Goal: Find specific page/section: Find specific page/section

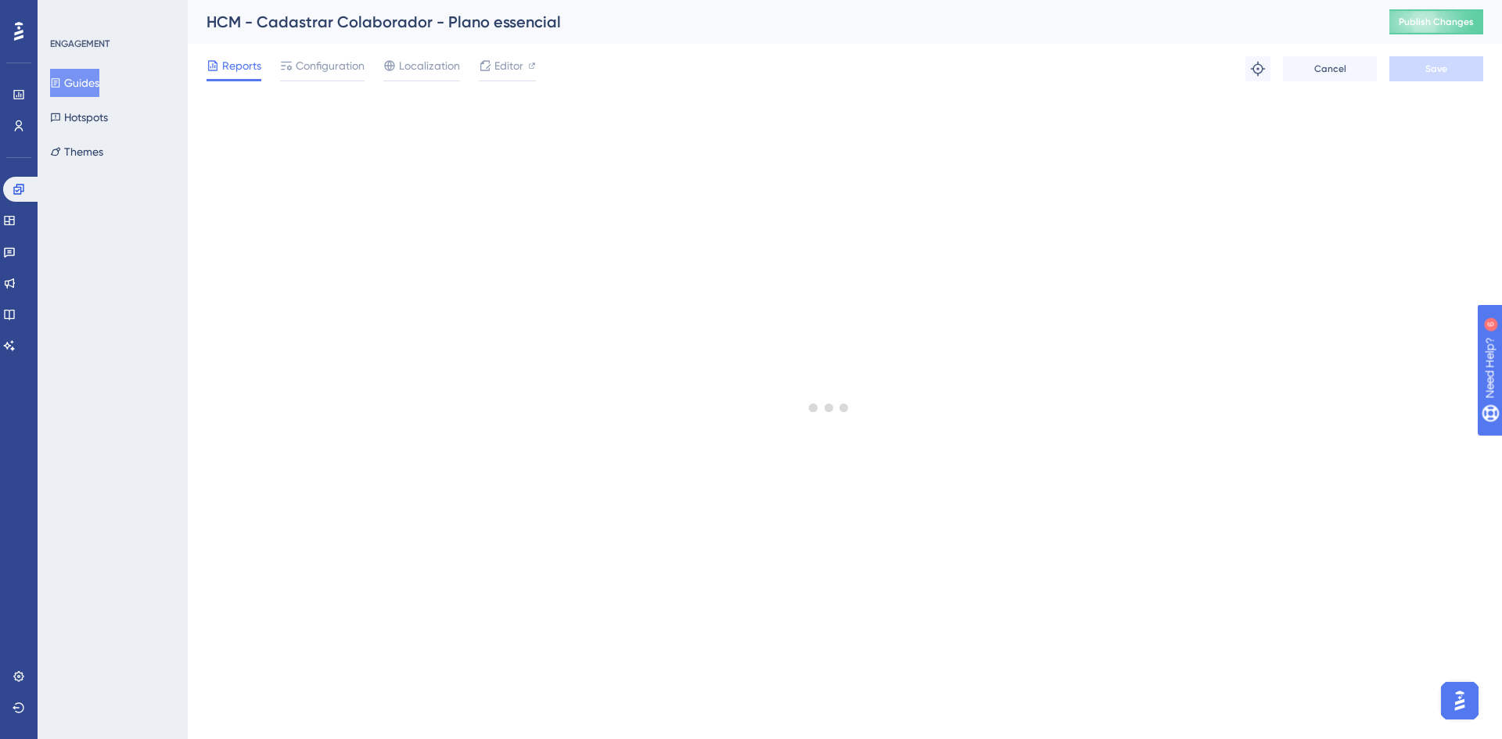
click at [88, 83] on button "Guides" at bounding box center [74, 83] width 49 height 28
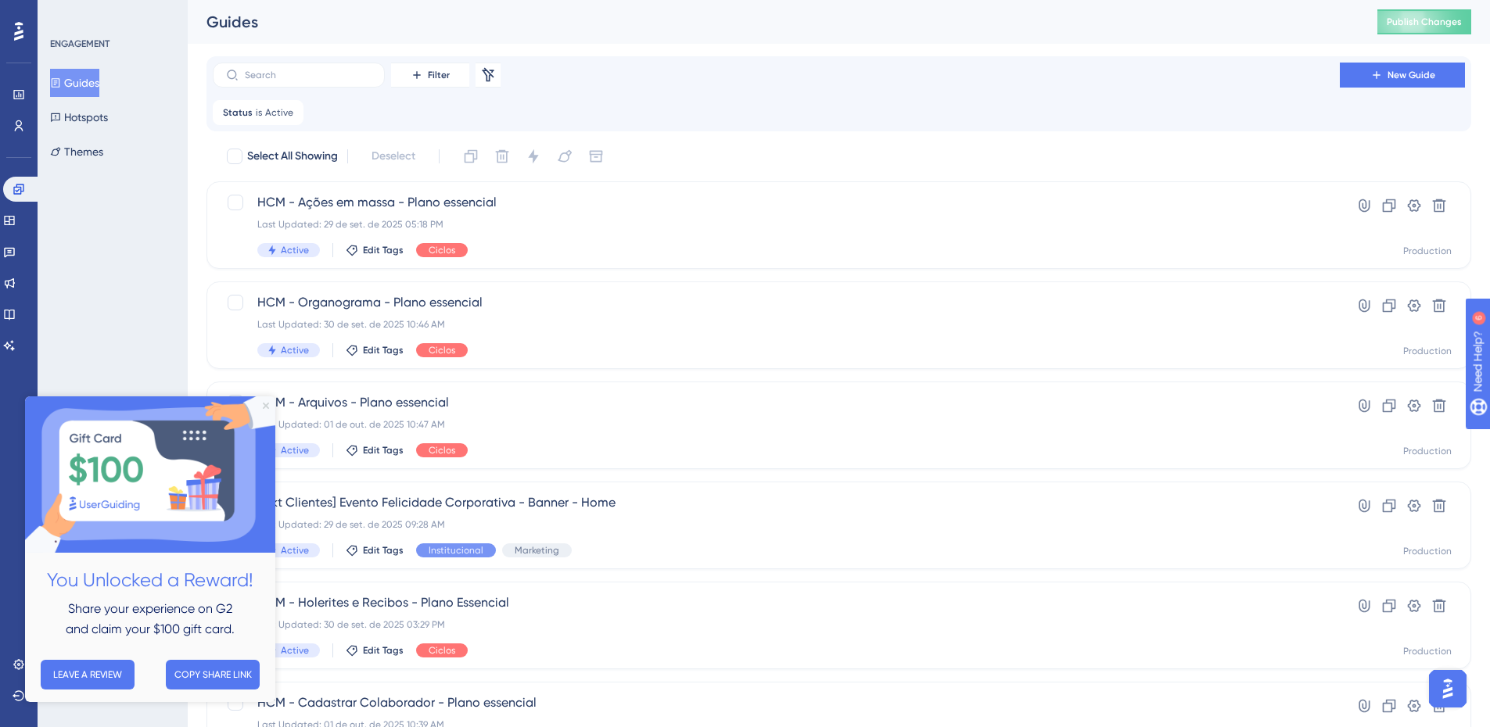
click at [263, 405] on icon "Close Preview" at bounding box center [266, 406] width 6 height 6
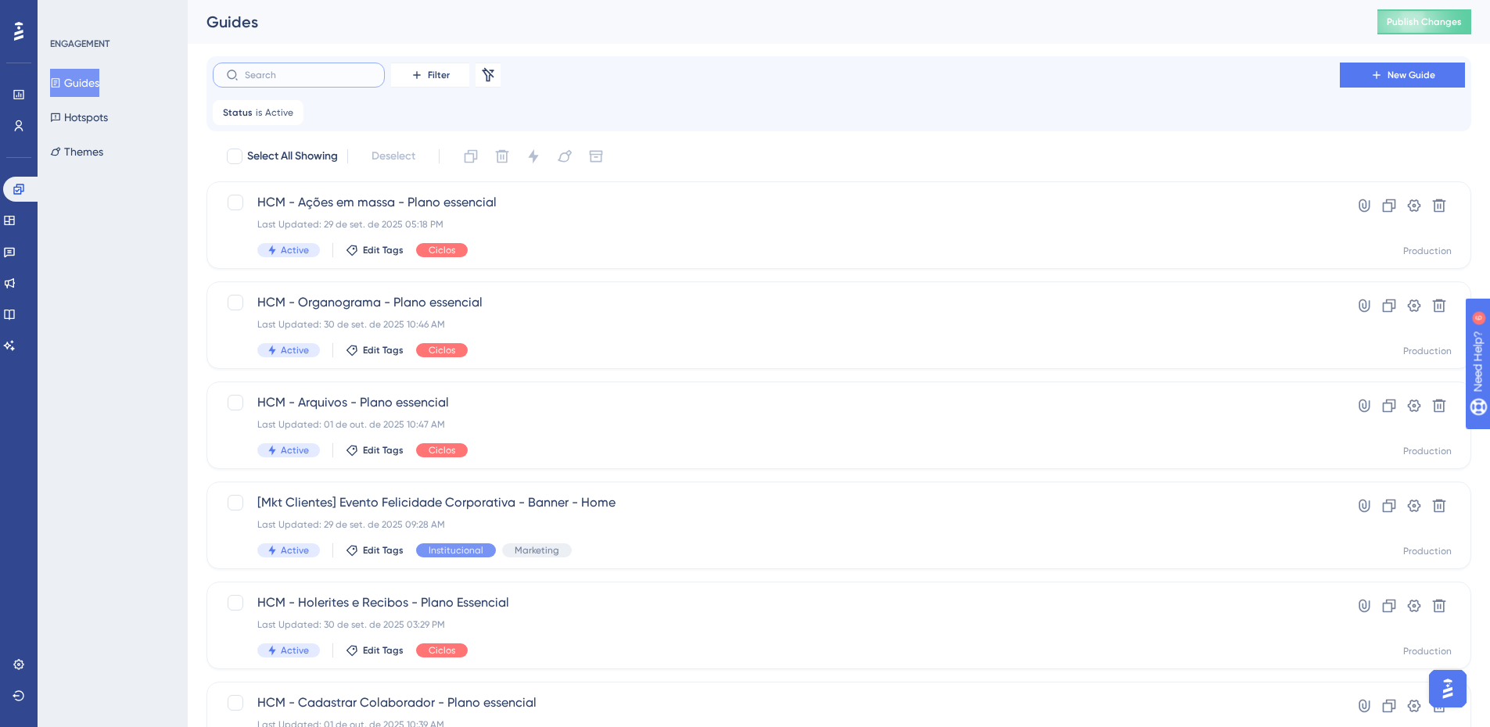
click at [320, 77] on input "text" at bounding box center [308, 75] width 127 height 11
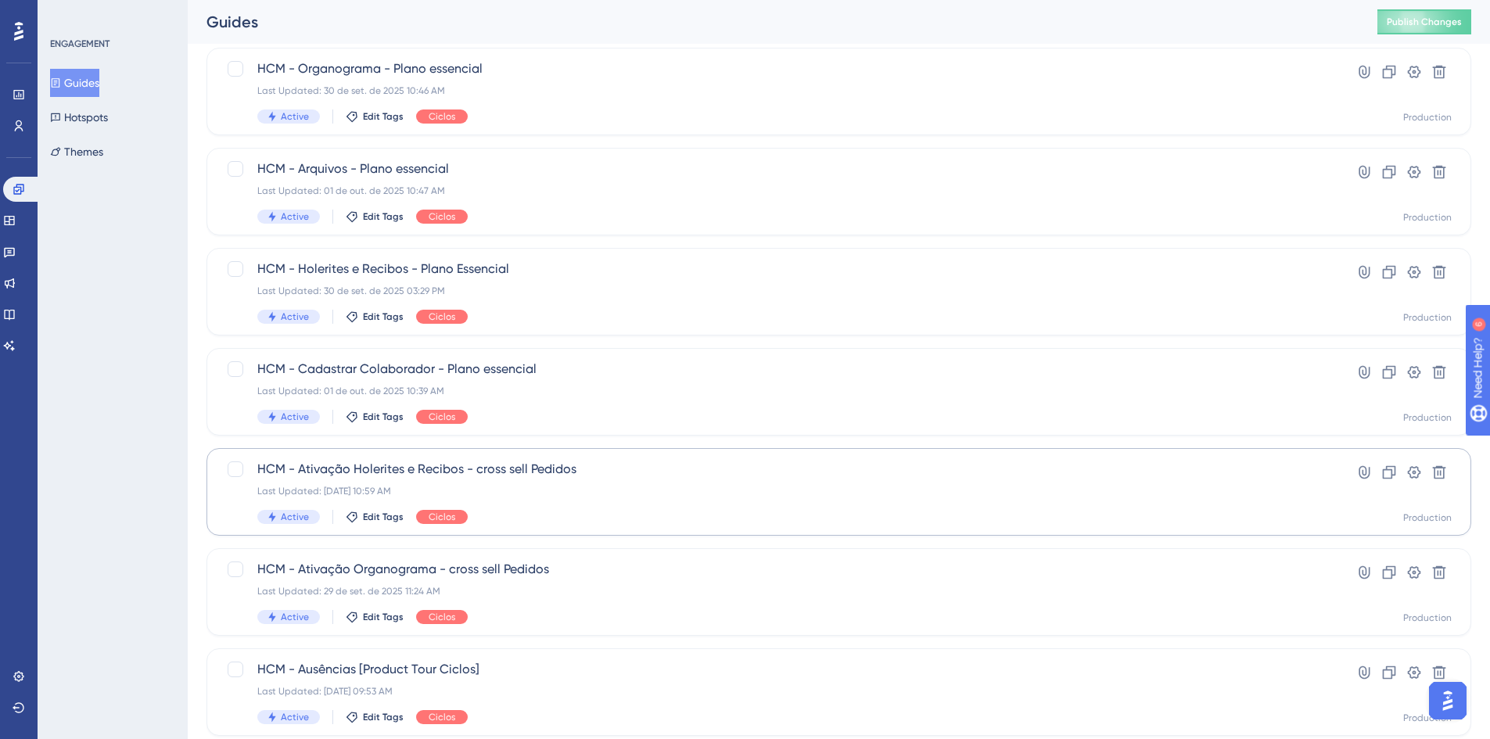
scroll to position [235, 0]
type input "HCM"
click at [538, 472] on span "HCM - Ativação Holerites e Recibos - cross sell Pedidos" at bounding box center [776, 468] width 1038 height 19
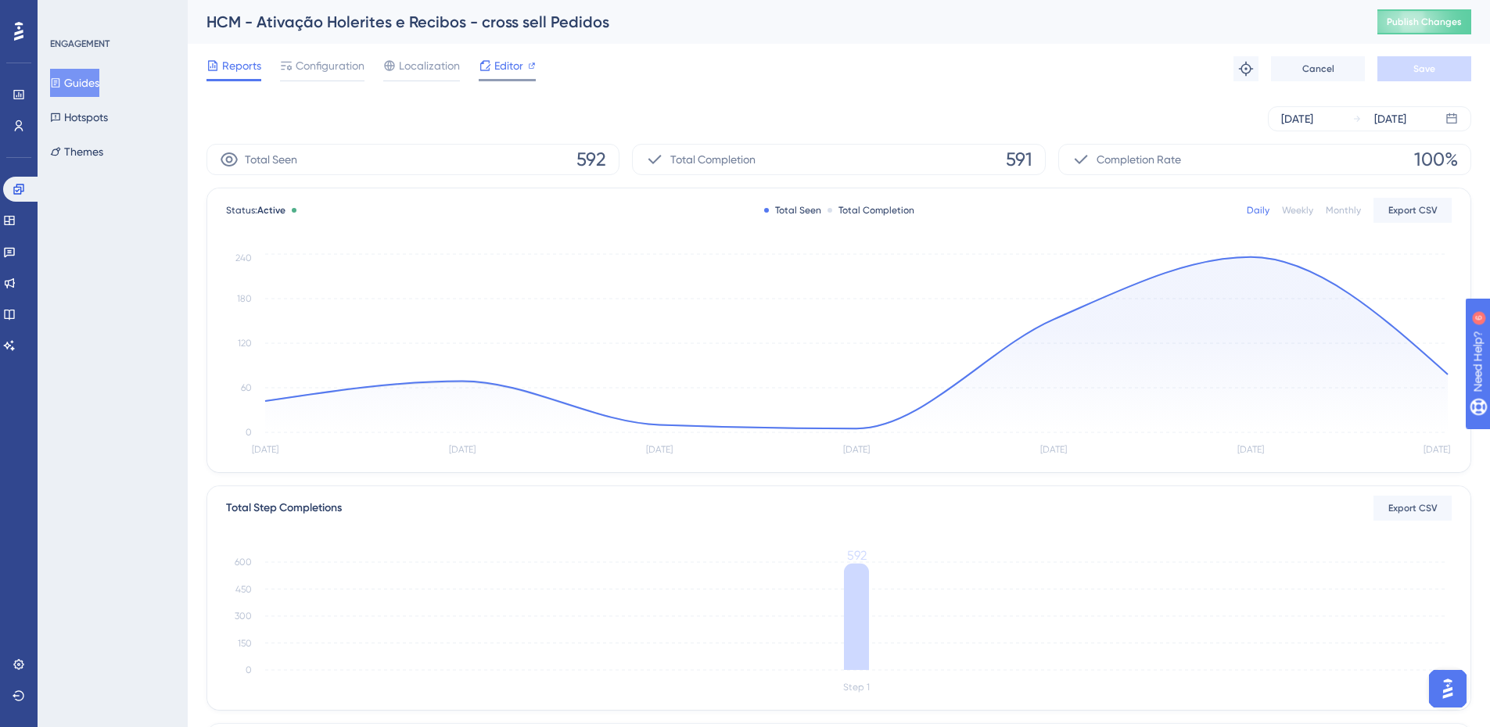
click at [528, 66] on icon at bounding box center [532, 66] width 8 height 8
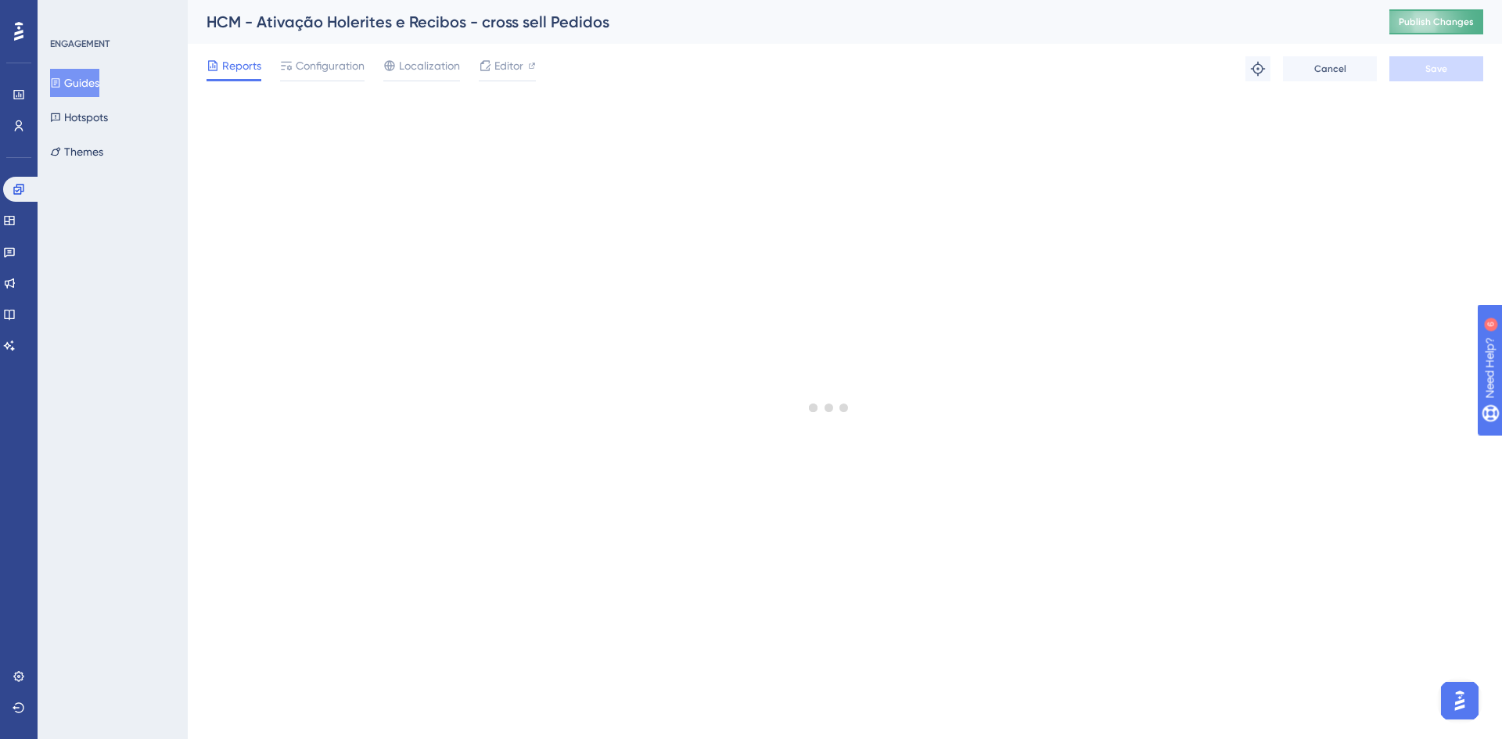
click at [1428, 14] on button "Publish Changes" at bounding box center [1436, 21] width 94 height 25
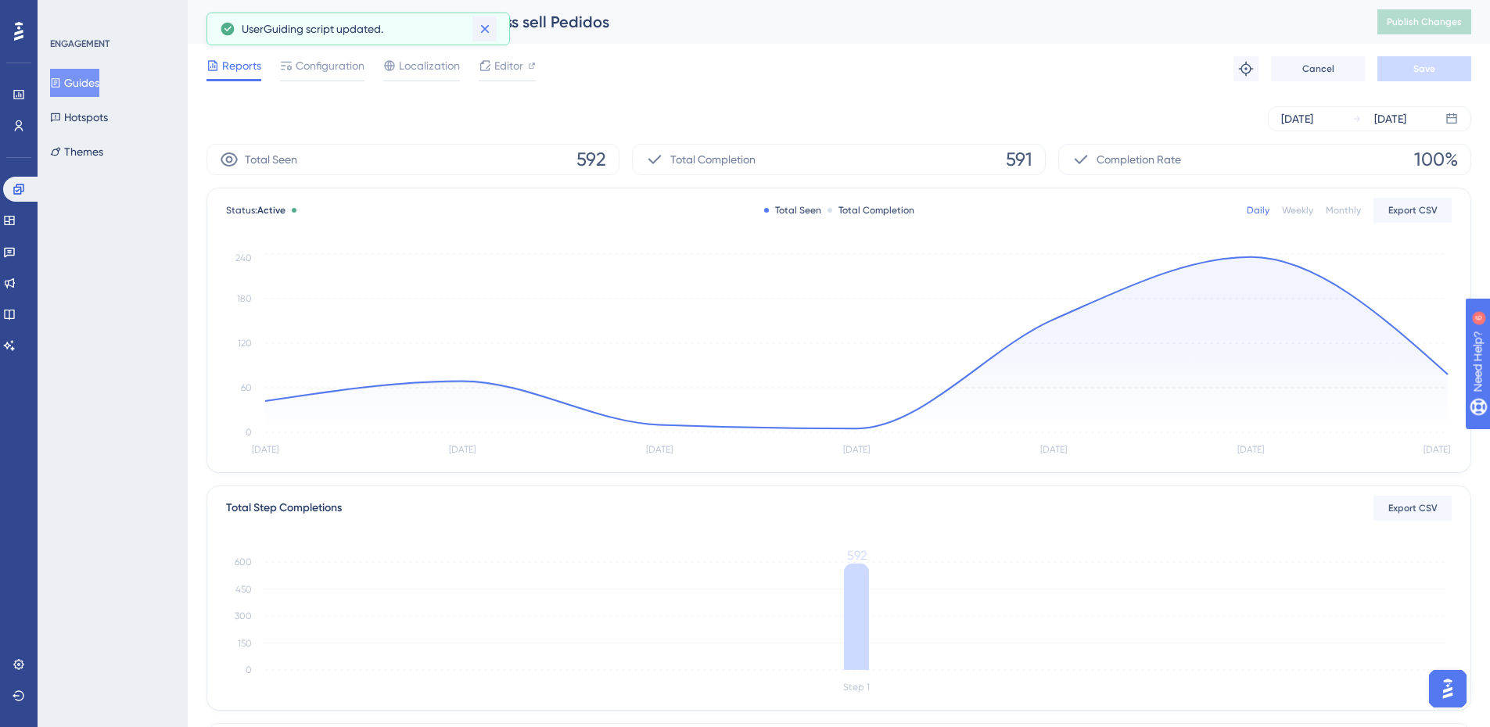
click at [488, 32] on icon at bounding box center [484, 29] width 9 height 9
click at [505, 61] on span "Editor" at bounding box center [508, 65] width 29 height 19
click at [494, 65] on span "Editor" at bounding box center [508, 65] width 29 height 19
click at [234, 69] on span "Reports" at bounding box center [241, 65] width 39 height 19
click at [81, 81] on button "Guides" at bounding box center [74, 83] width 49 height 28
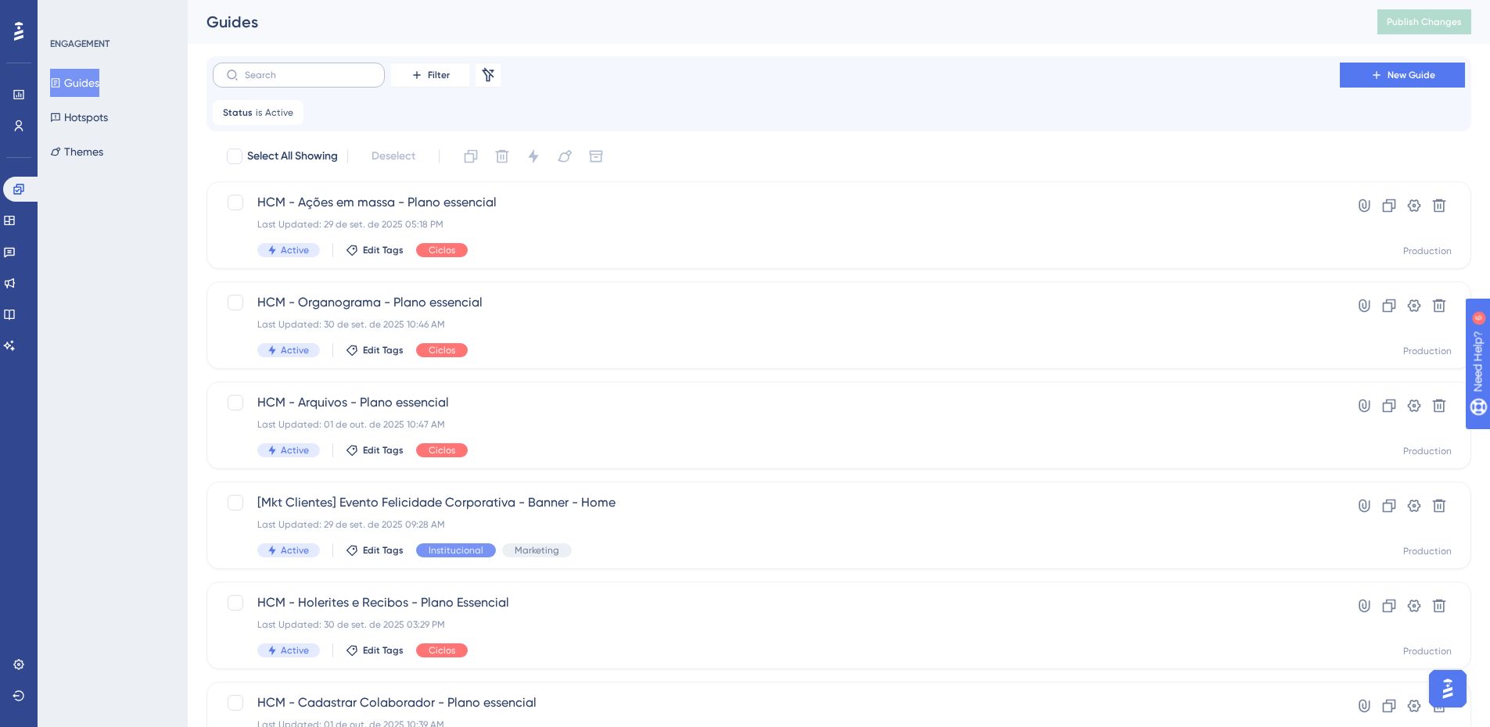
click at [302, 81] on label at bounding box center [299, 75] width 172 height 25
click at [302, 81] on input "text" at bounding box center [308, 75] width 127 height 11
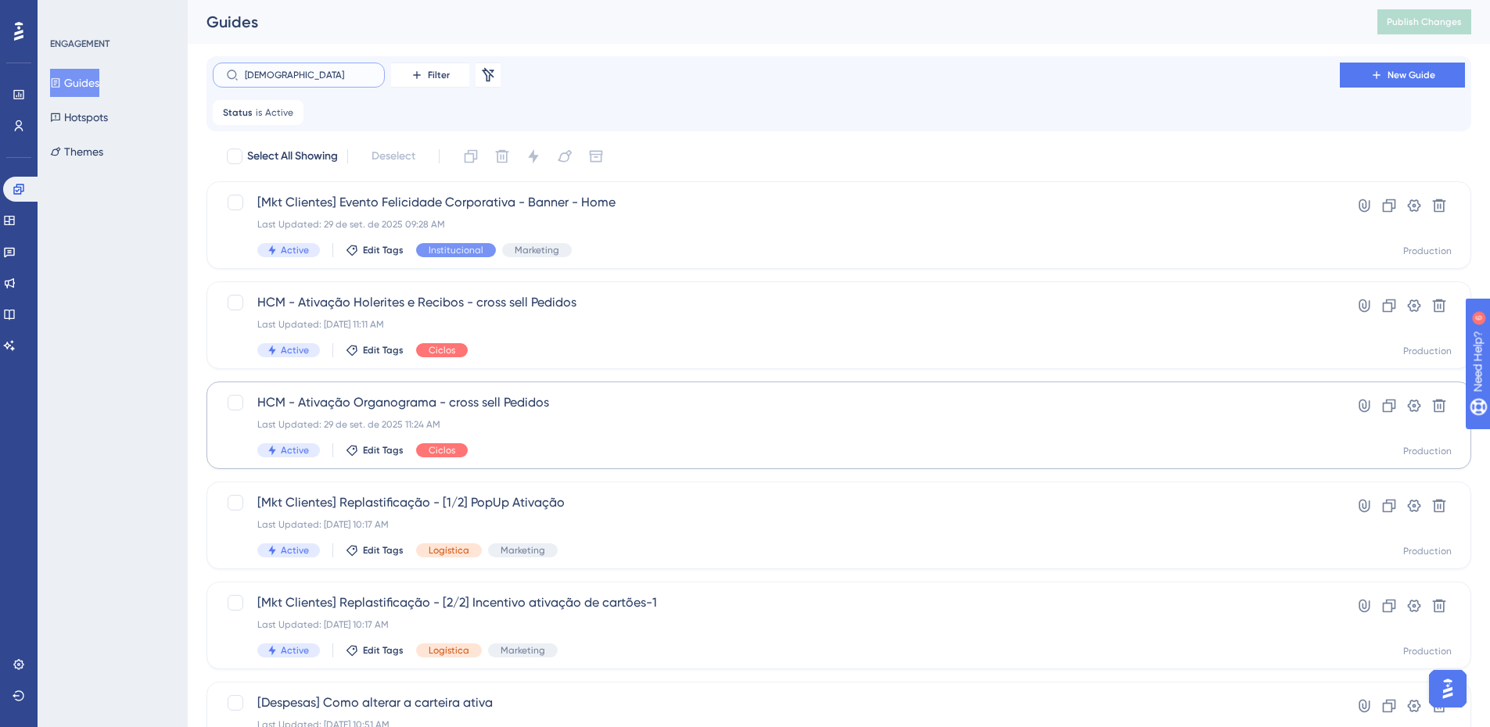
type input "Ativa"
click at [471, 402] on span "HCM - Ativação Organograma - cross sell Pedidos" at bounding box center [776, 402] width 1038 height 19
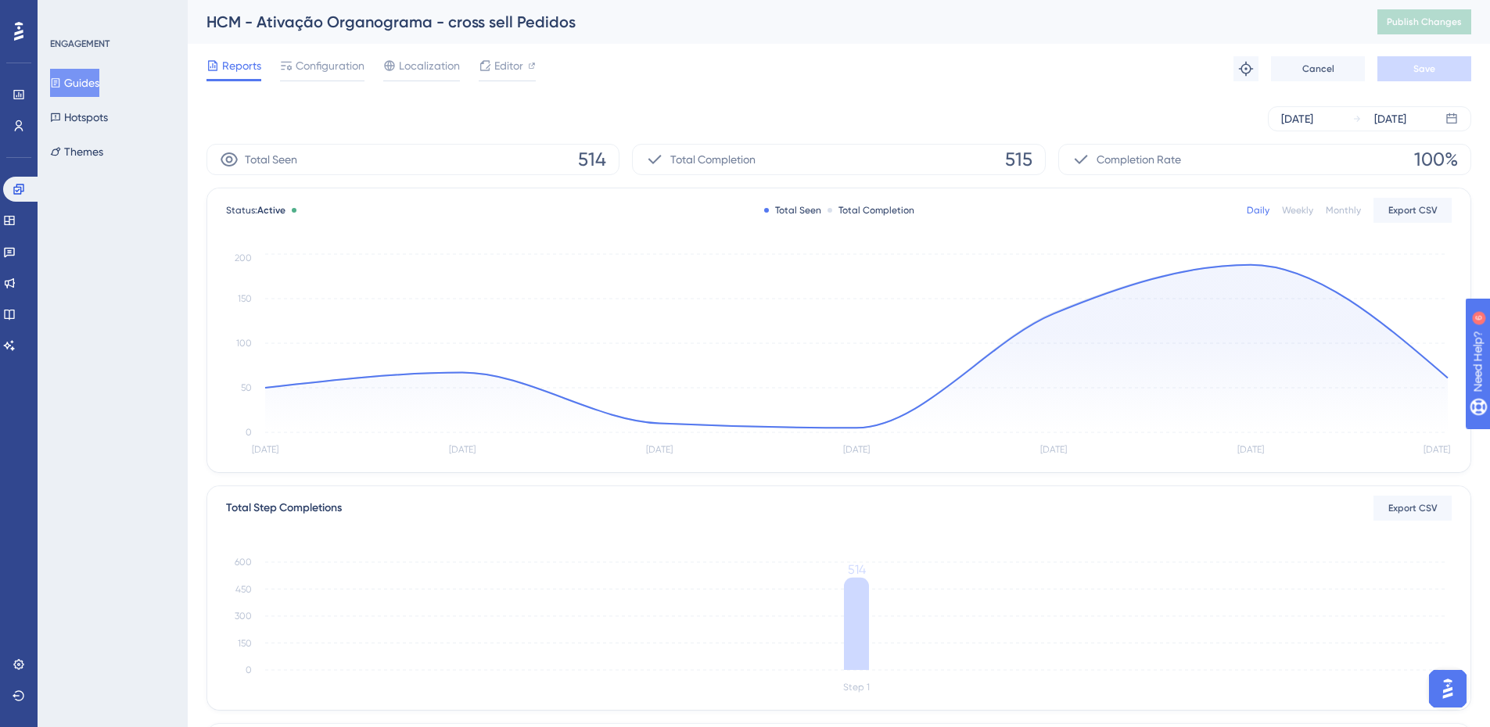
click at [89, 83] on button "Guides" at bounding box center [74, 83] width 49 height 28
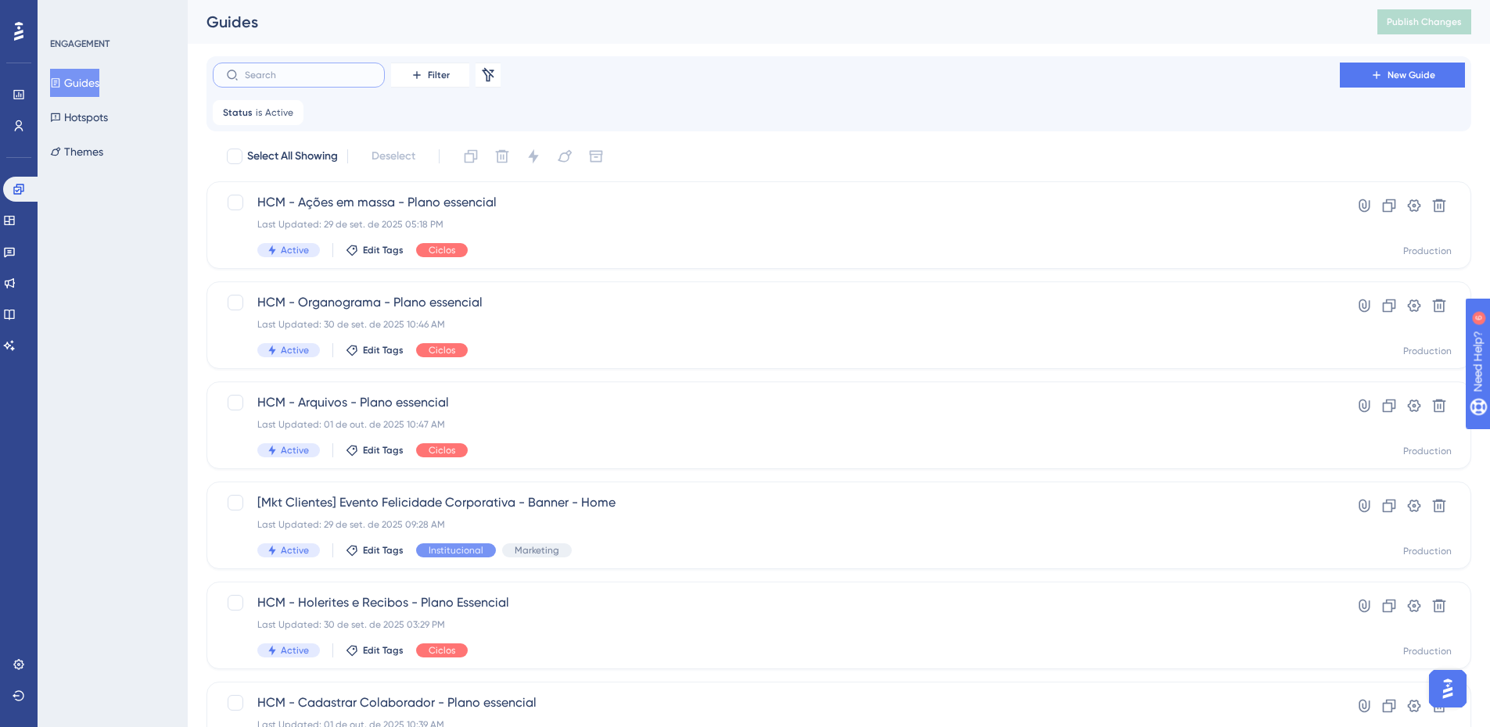
click at [292, 71] on input "text" at bounding box center [308, 75] width 127 height 11
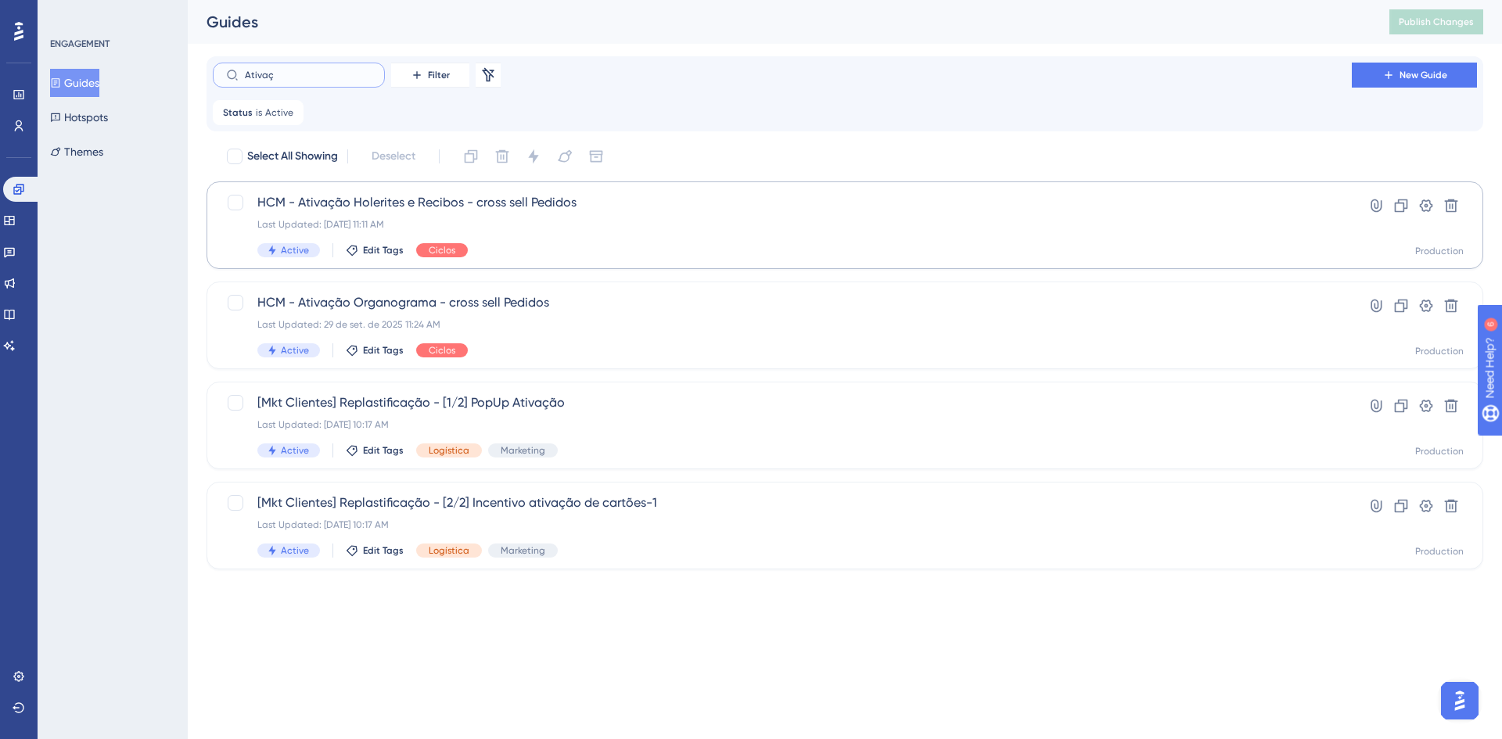
type input "Ativaç"
click at [523, 196] on span "HCM - Ativação Holerites e Recibos - cross sell Pedidos" at bounding box center [782, 202] width 1050 height 19
